Goal: Register for event/course

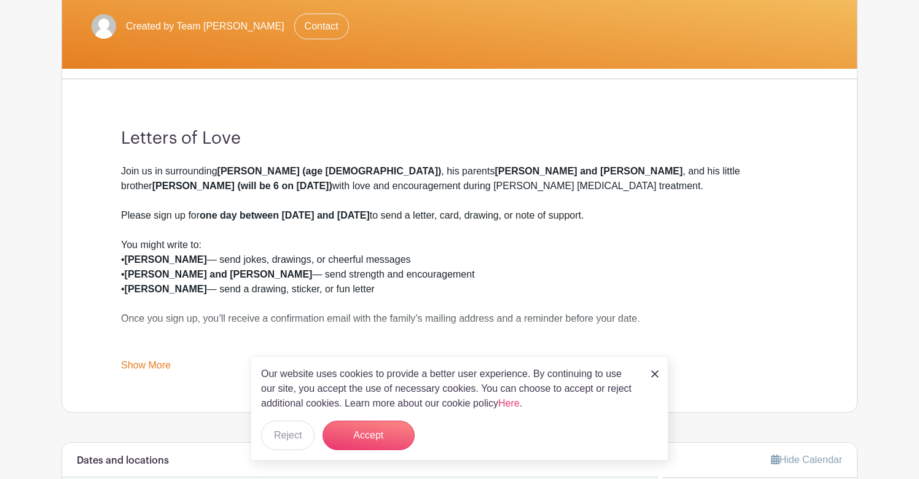
scroll to position [243, 0]
click at [367, 433] on button "Accept" at bounding box center [368, 435] width 92 height 29
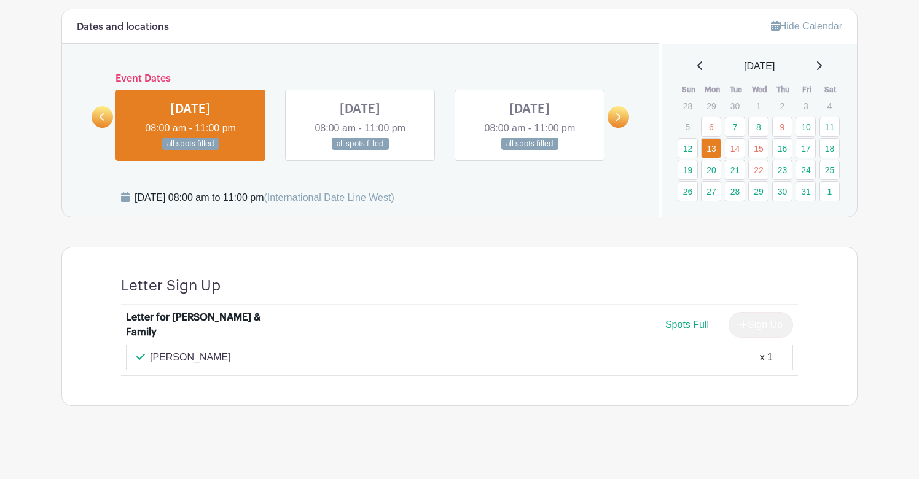
scroll to position [676, 0]
click at [707, 168] on link "20" at bounding box center [711, 170] width 20 height 20
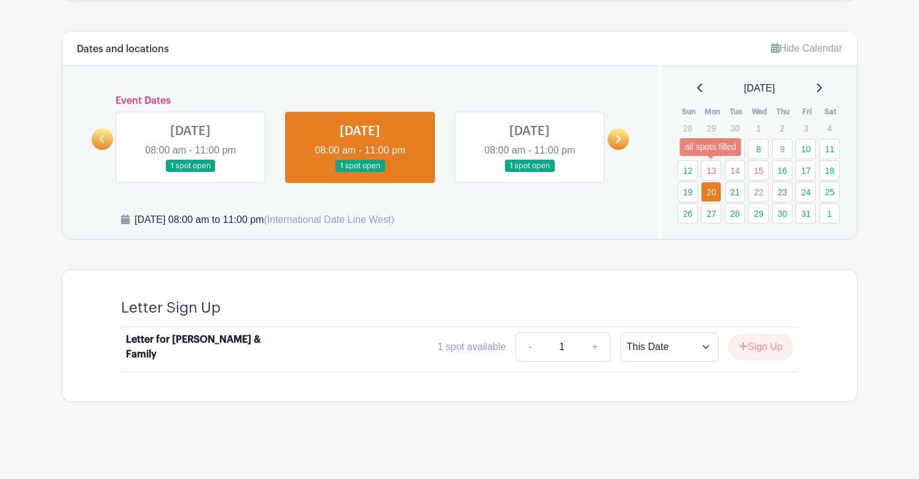
scroll to position [653, 0]
click at [763, 352] on button "Sign Up" at bounding box center [760, 348] width 64 height 26
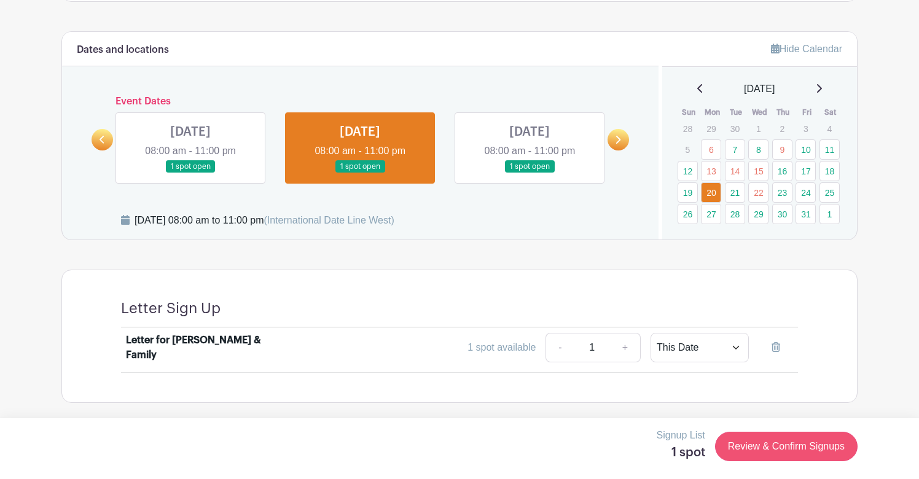
click at [760, 443] on link "Review & Confirm Signups" at bounding box center [786, 446] width 142 height 29
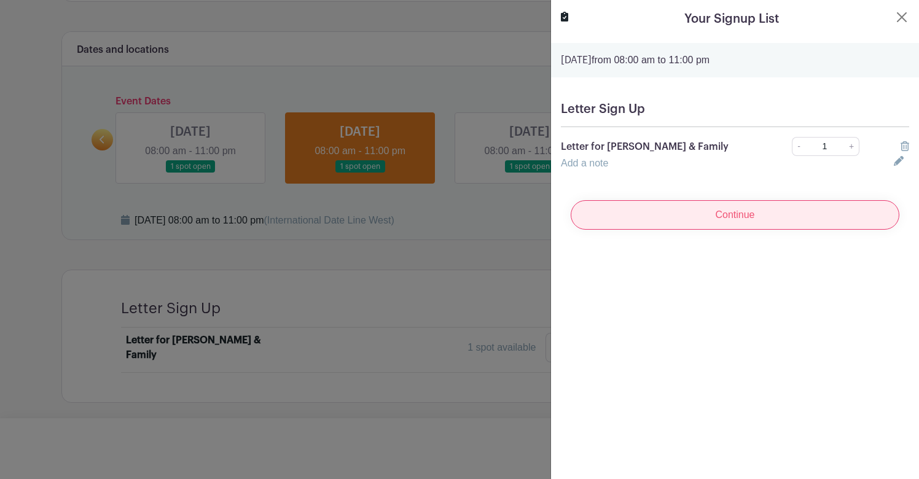
click at [812, 211] on input "Continue" at bounding box center [735, 214] width 329 height 29
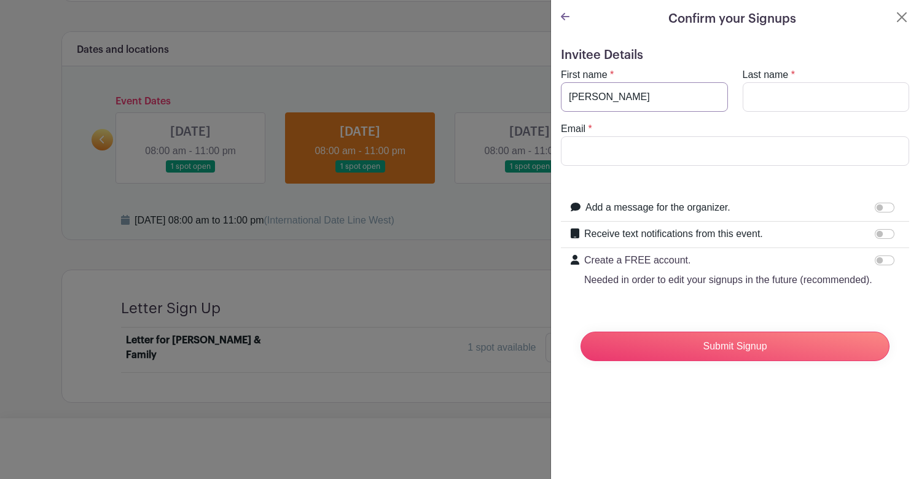
type input "Rachel"
type input "Harris"
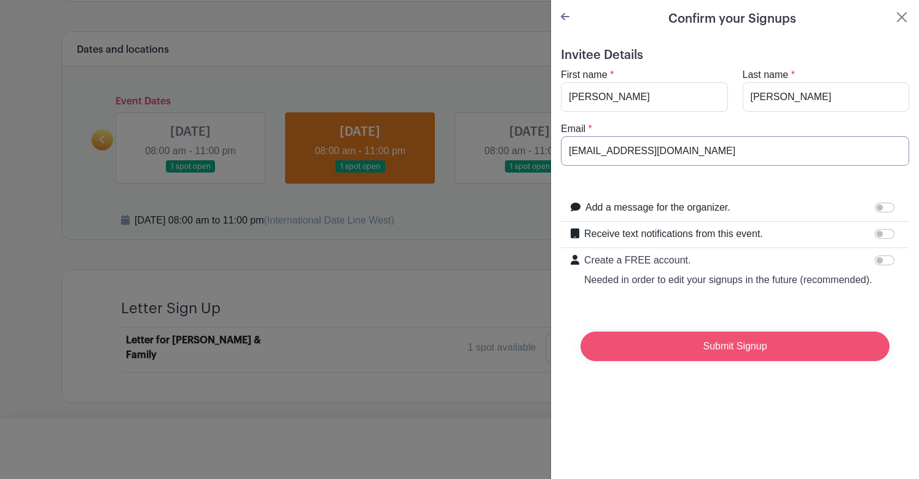
type input "rachelh056@gmail.com"
click at [765, 352] on input "Submit Signup" at bounding box center [734, 346] width 309 height 29
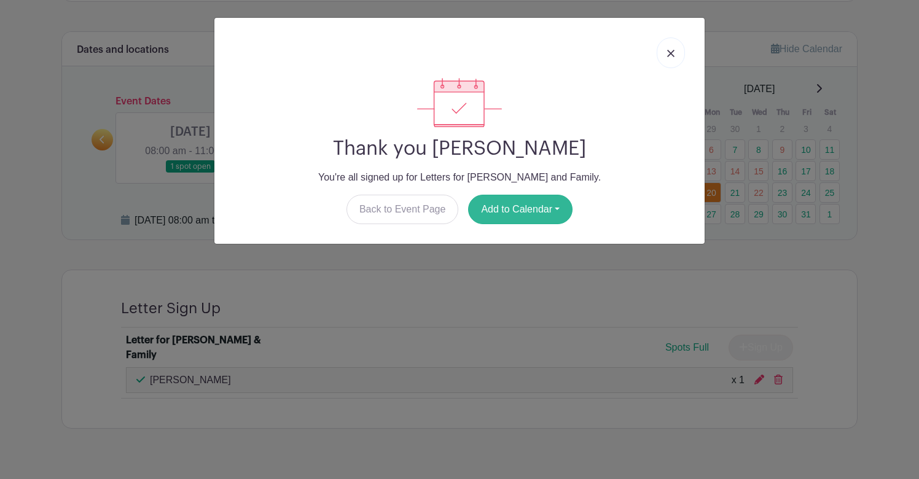
click at [523, 212] on button "Add to Calendar" at bounding box center [520, 209] width 104 height 29
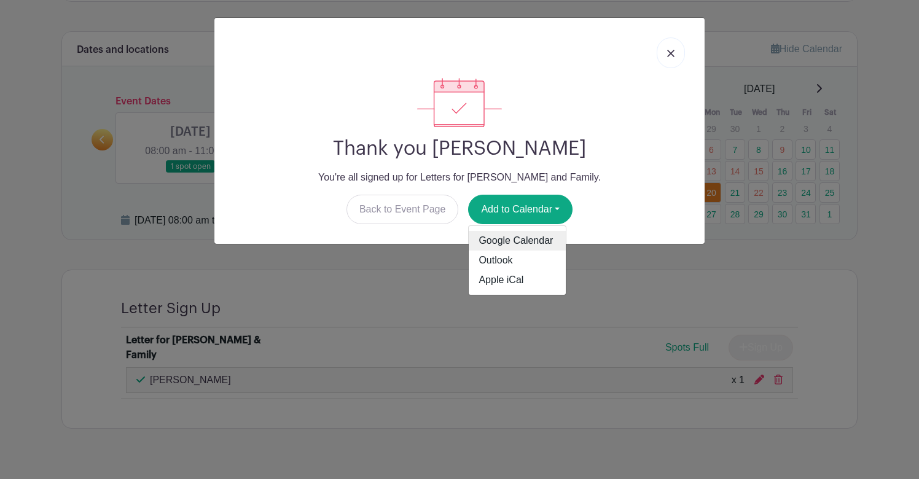
click at [515, 235] on link "Google Calendar" at bounding box center [517, 241] width 97 height 20
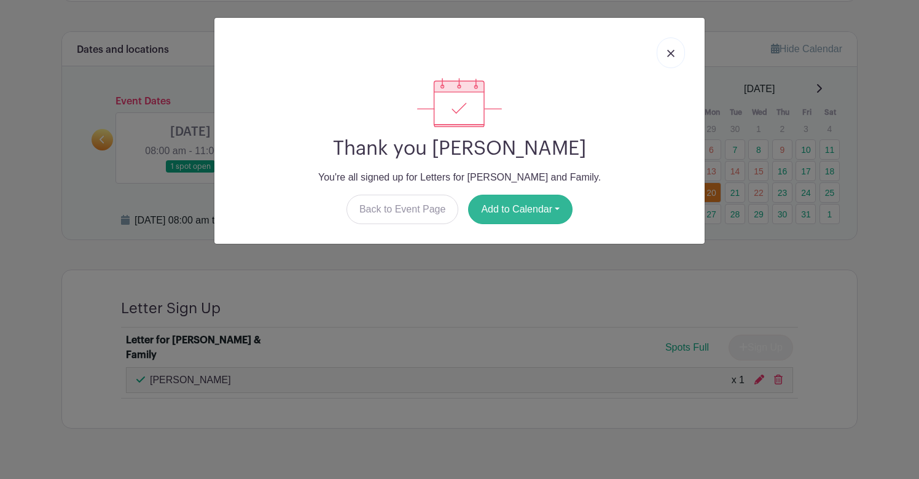
click at [514, 216] on button "Add to Calendar" at bounding box center [520, 209] width 104 height 29
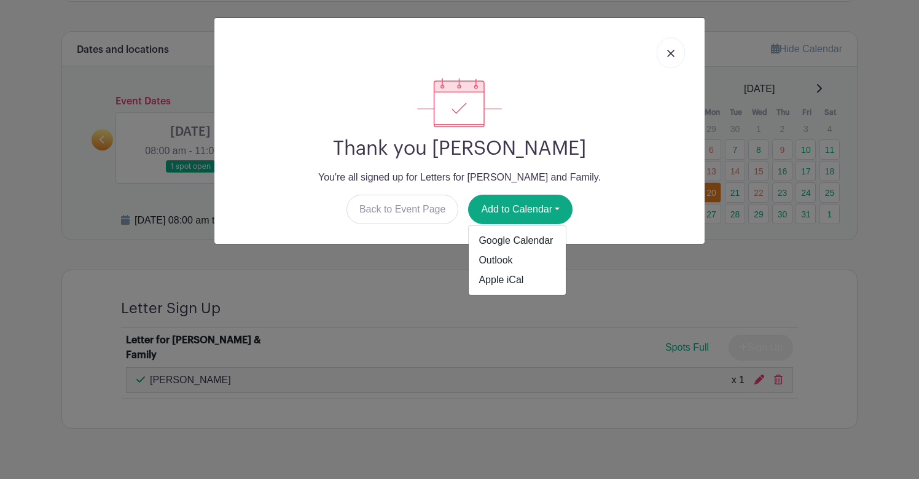
click at [669, 54] on img at bounding box center [670, 53] width 7 height 7
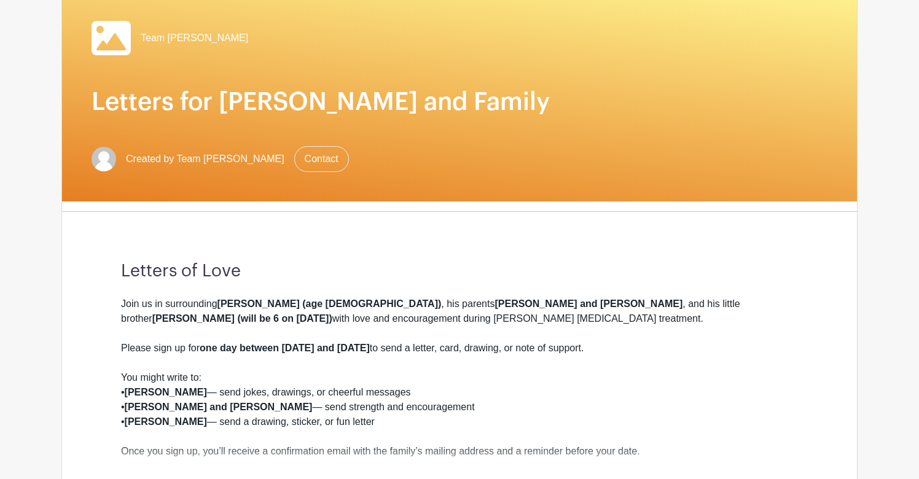
scroll to position [50, 0]
